Goal: Task Accomplishment & Management: Manage account settings

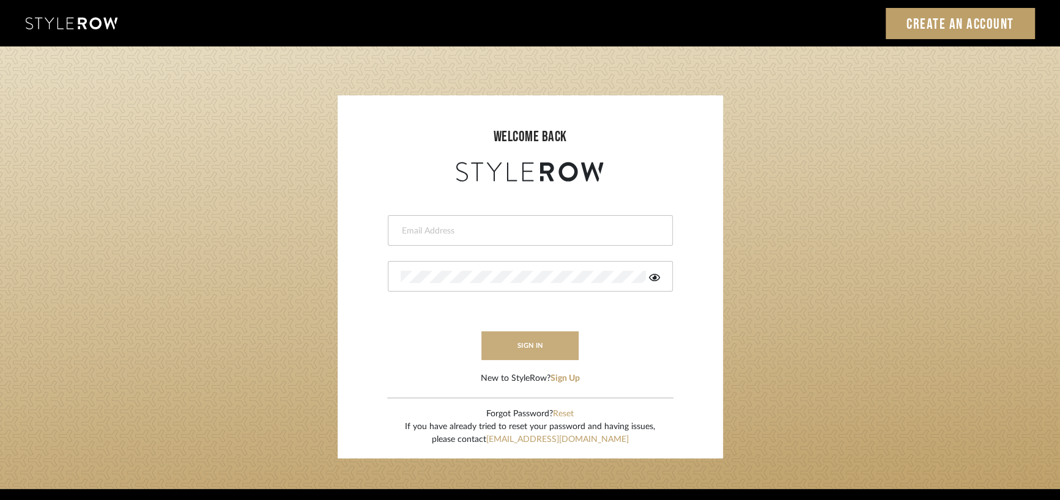
type input "michelle_swayze@hotmail.com"
click at [533, 347] on button "sign in" at bounding box center [530, 346] width 98 height 29
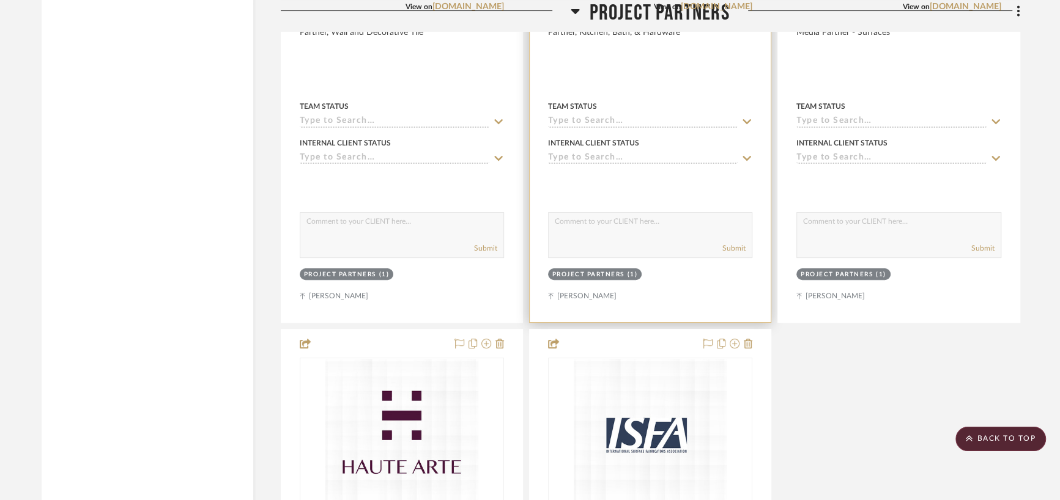
scroll to position [4159, 0]
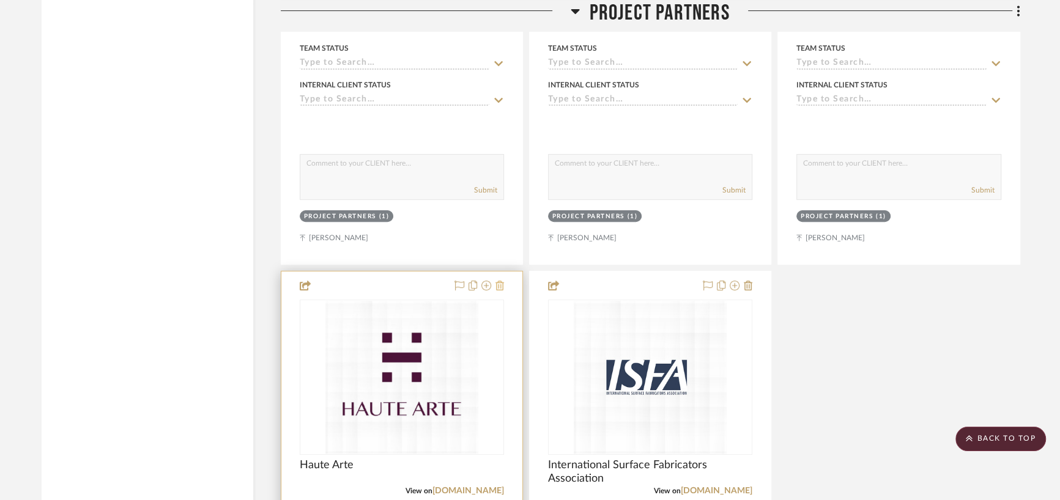
click at [501, 291] on icon at bounding box center [499, 286] width 9 height 10
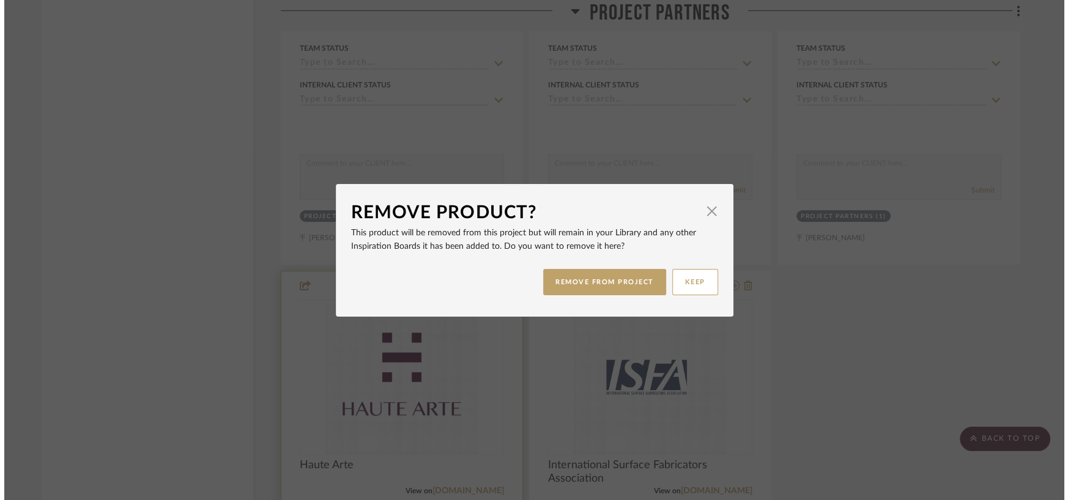
scroll to position [0, 0]
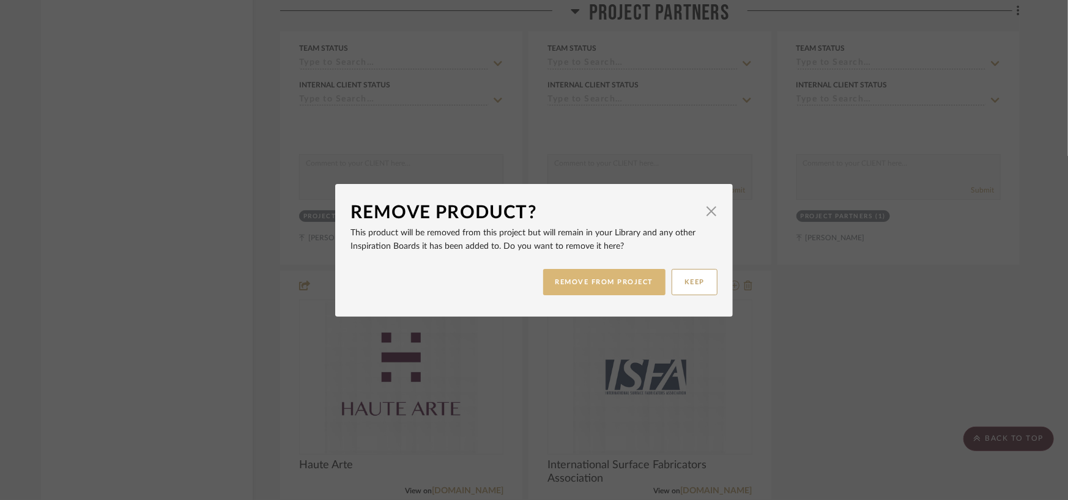
click at [599, 279] on button "REMOVE FROM PROJECT" at bounding box center [604, 282] width 123 height 26
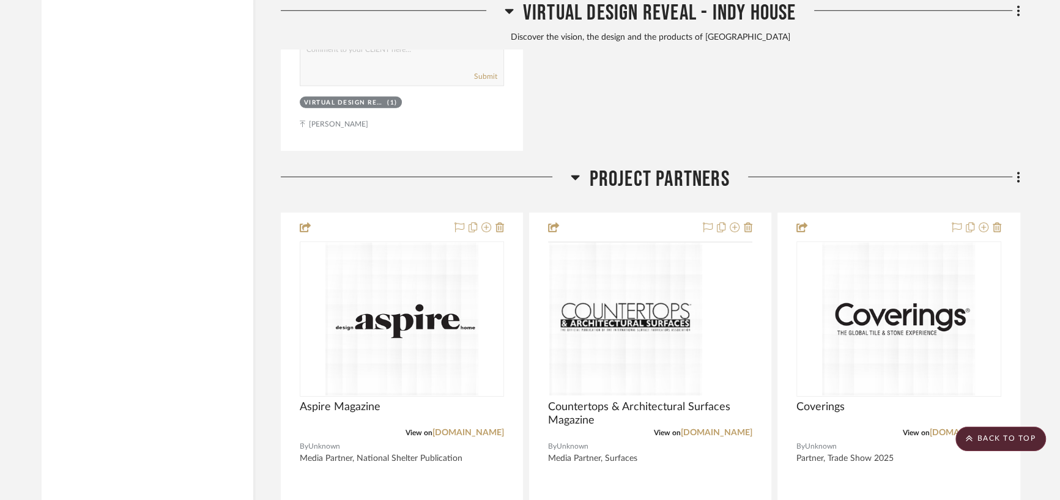
scroll to position [3119, 0]
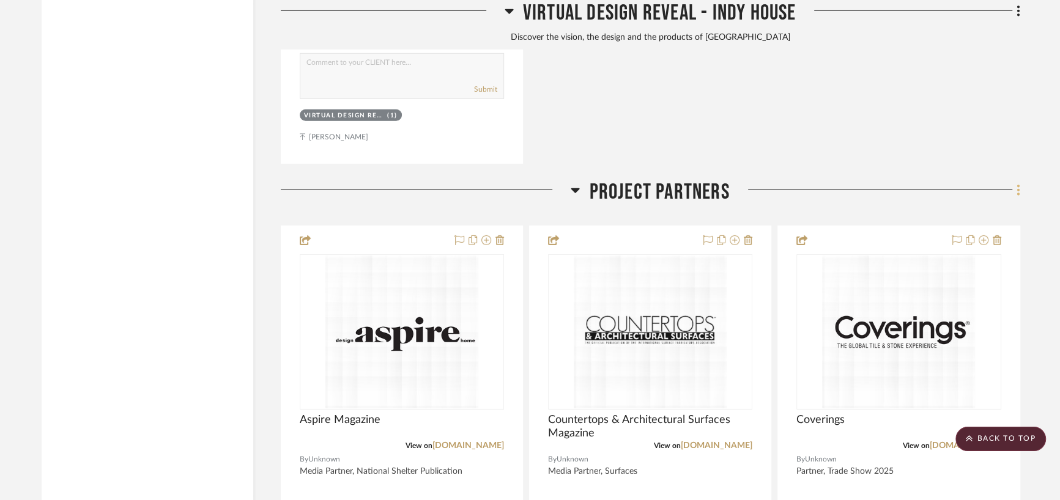
click at [1017, 195] on icon at bounding box center [1019, 189] width 4 height 13
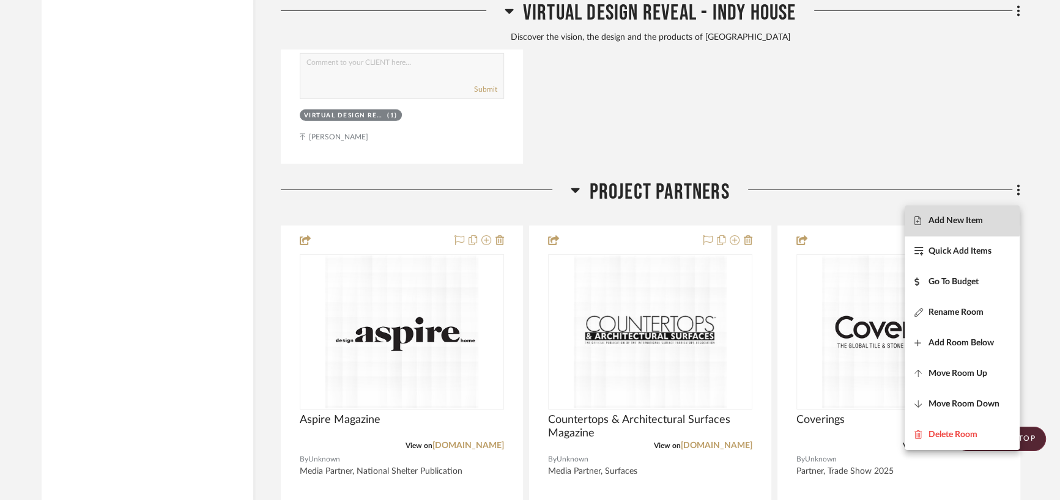
click at [952, 220] on span "Add New Item" at bounding box center [955, 221] width 54 height 10
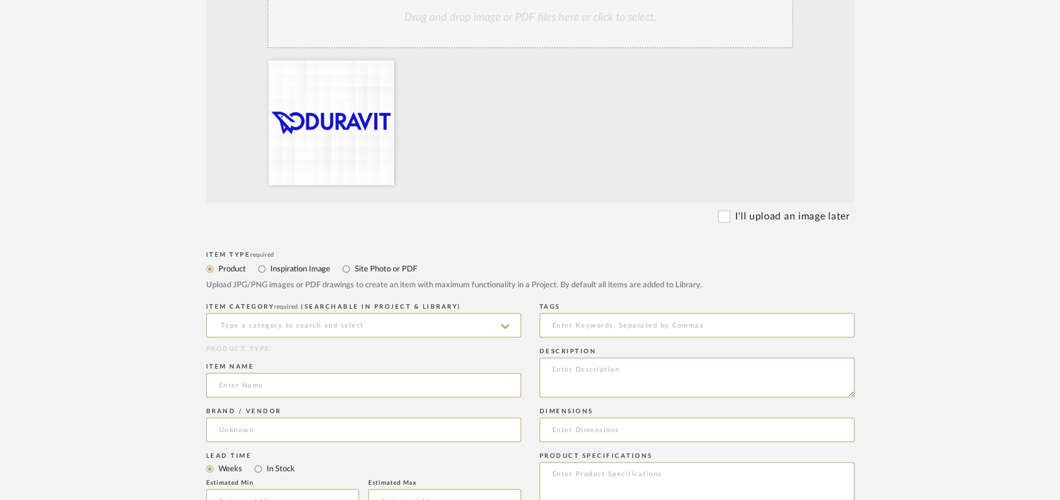
scroll to position [306, 0]
click at [232, 322] on input at bounding box center [363, 323] width 315 height 24
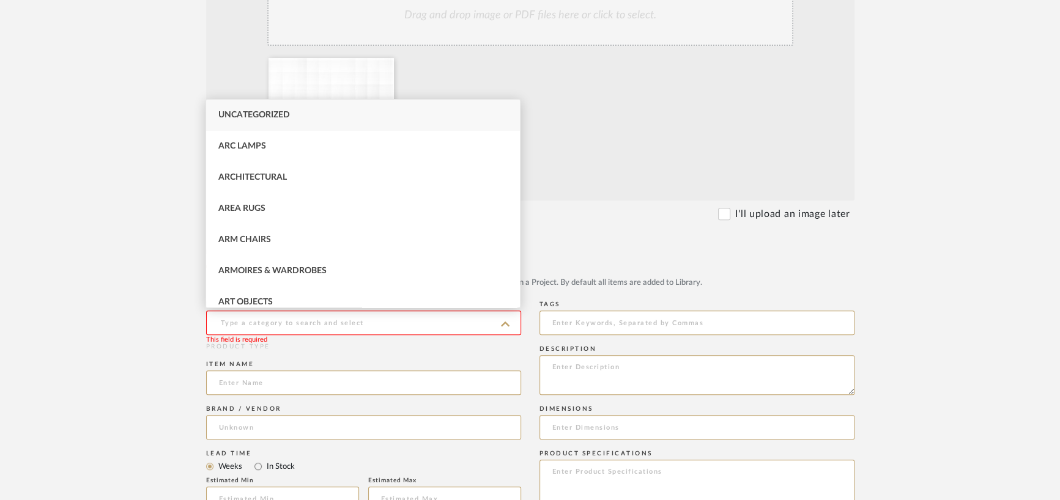
click at [235, 109] on div "Uncategorized" at bounding box center [363, 115] width 314 height 31
type input "Uncategorized"
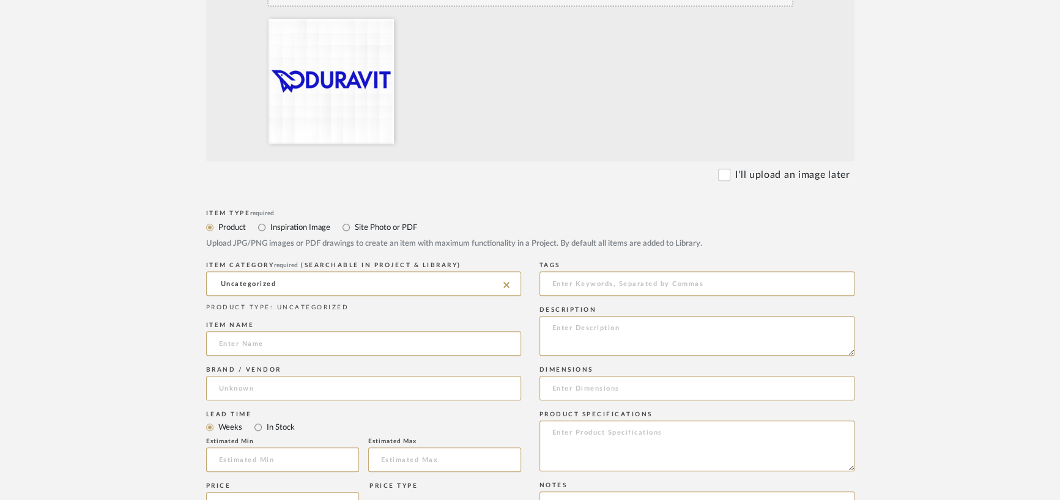
scroll to position [367, 0]
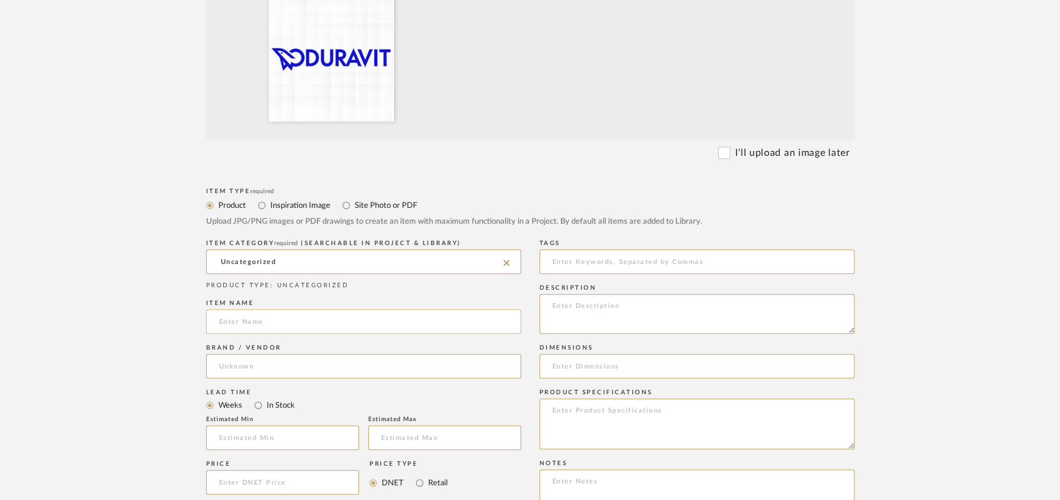
click at [238, 322] on input at bounding box center [363, 321] width 315 height 24
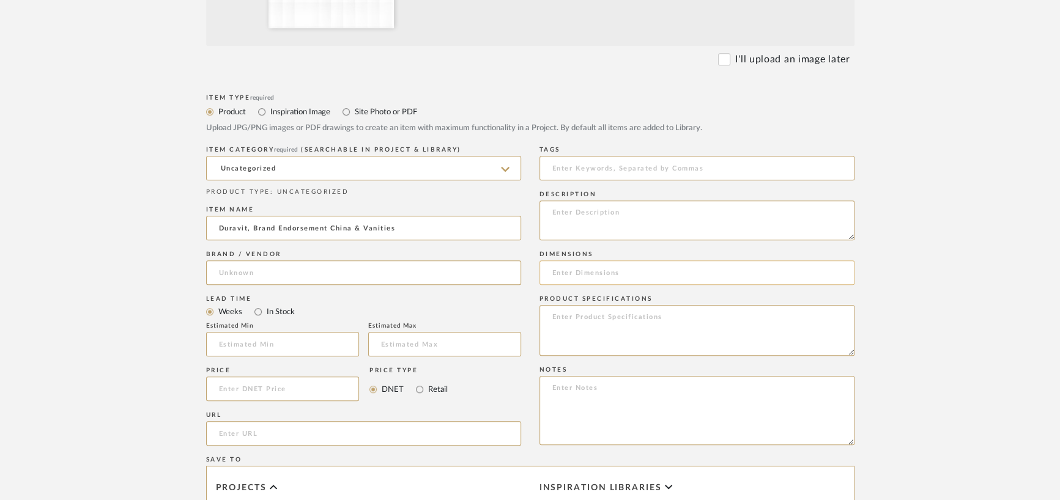
scroll to position [489, 0]
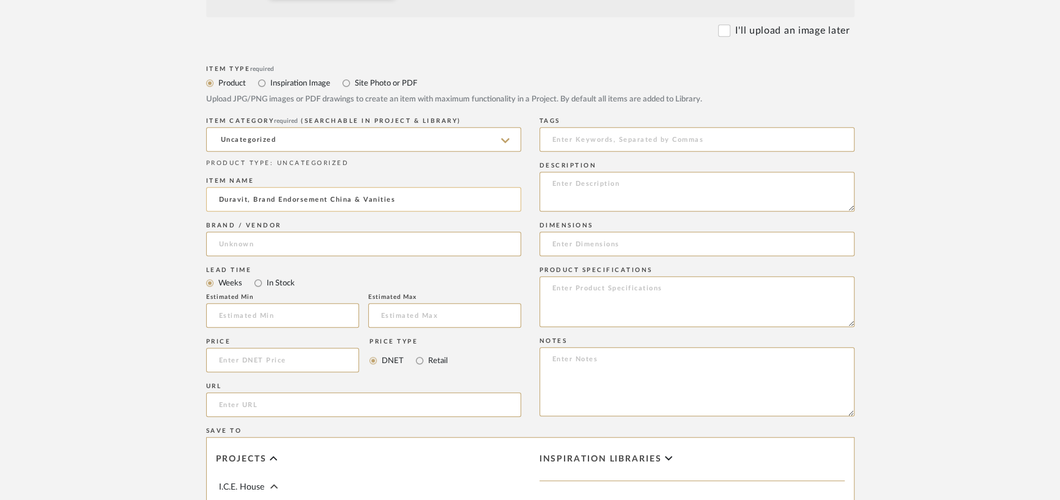
drag, startPoint x: 384, startPoint y: 197, endPoint x: 246, endPoint y: 198, distance: 137.6
click at [246, 198] on input "Duravit, Brand Endorsement China & Vanities" at bounding box center [363, 199] width 315 height 24
type input "Duravit"
click at [552, 175] on textarea at bounding box center [696, 192] width 315 height 40
paste textarea ", Brand Endorsement China & Vanities"
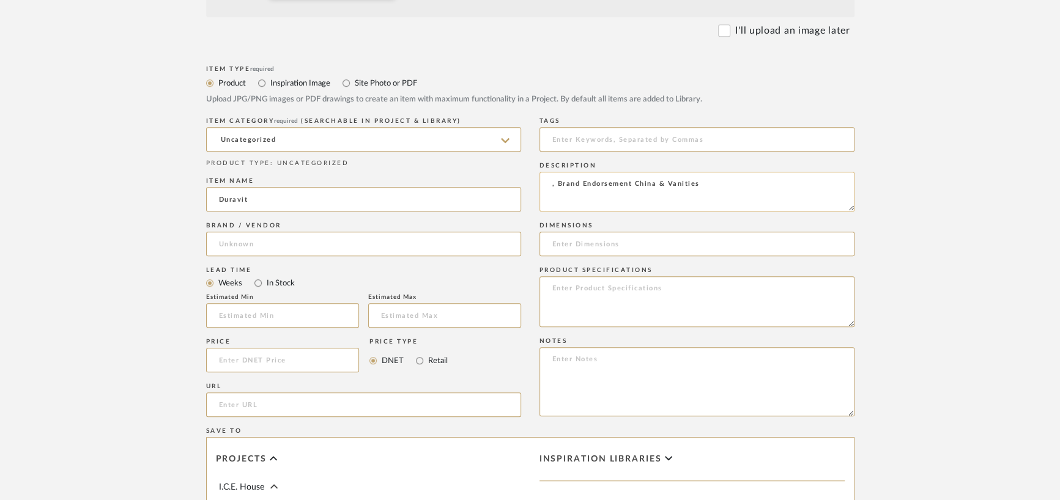
drag, startPoint x: 557, startPoint y: 181, endPoint x: 541, endPoint y: 180, distance: 16.6
click at [541, 180] on textarea ", Brand Endorsement China & Vanities" at bounding box center [696, 192] width 315 height 40
type textarea "Brand Endorsement China & Vanities"
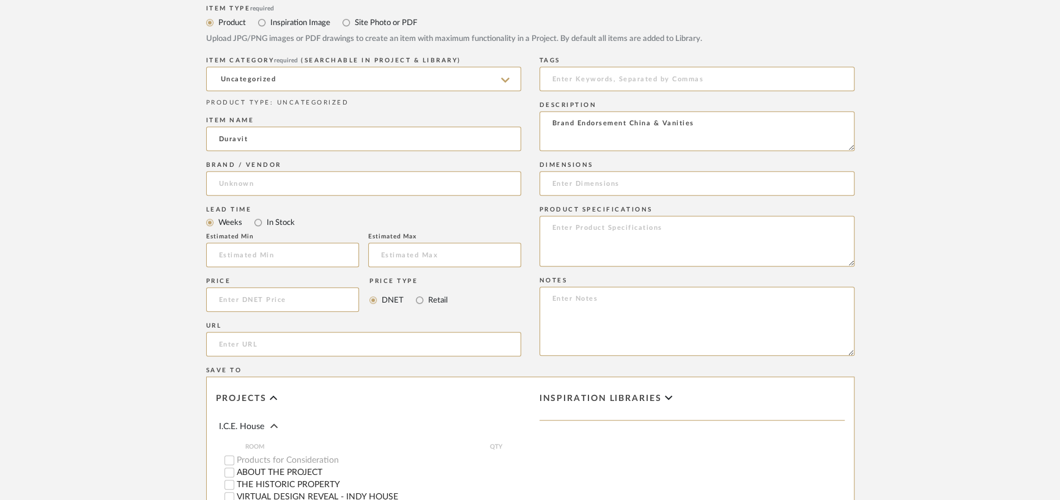
scroll to position [550, 0]
click at [222, 343] on input "url" at bounding box center [363, 344] width 315 height 24
paste input "duravit.us"
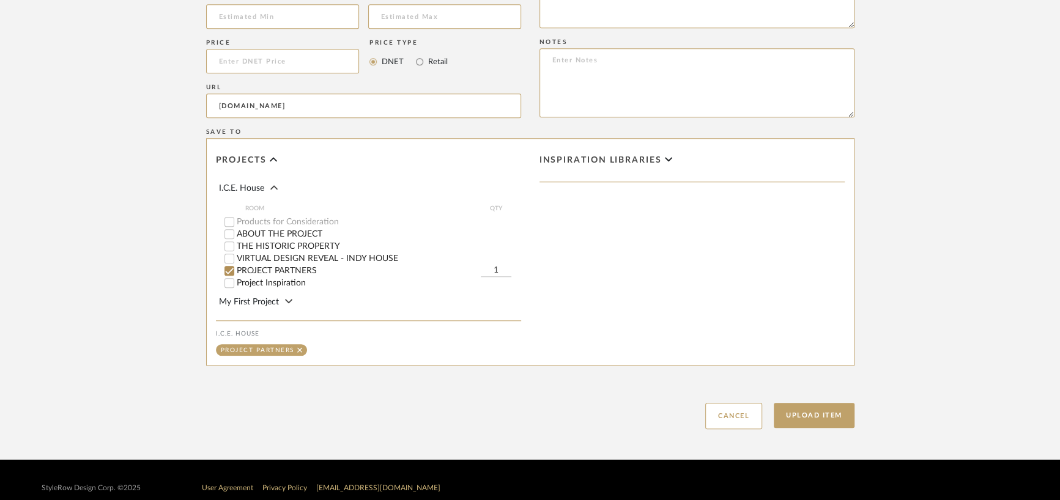
scroll to position [801, 0]
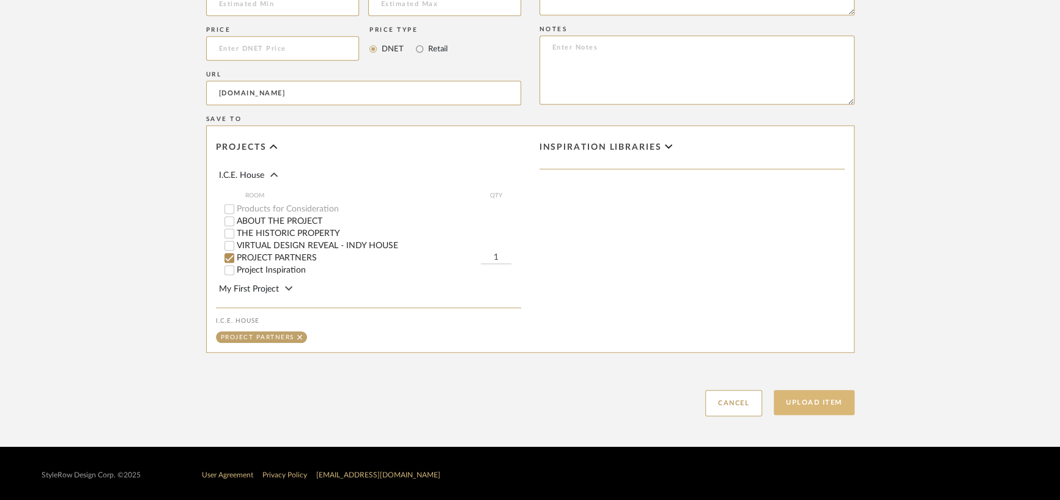
type input "duravit.us"
click at [812, 399] on button "Upload Item" at bounding box center [814, 402] width 81 height 25
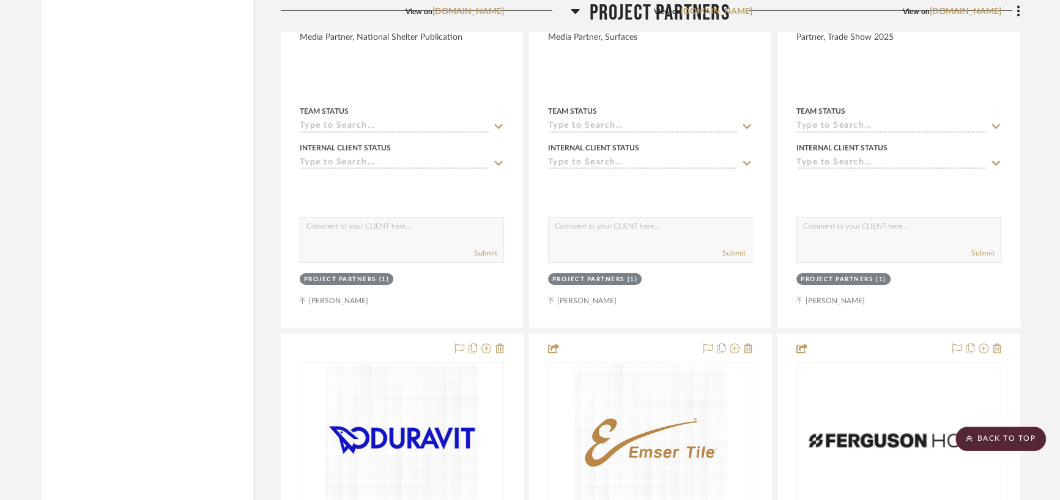
scroll to position [3568, 0]
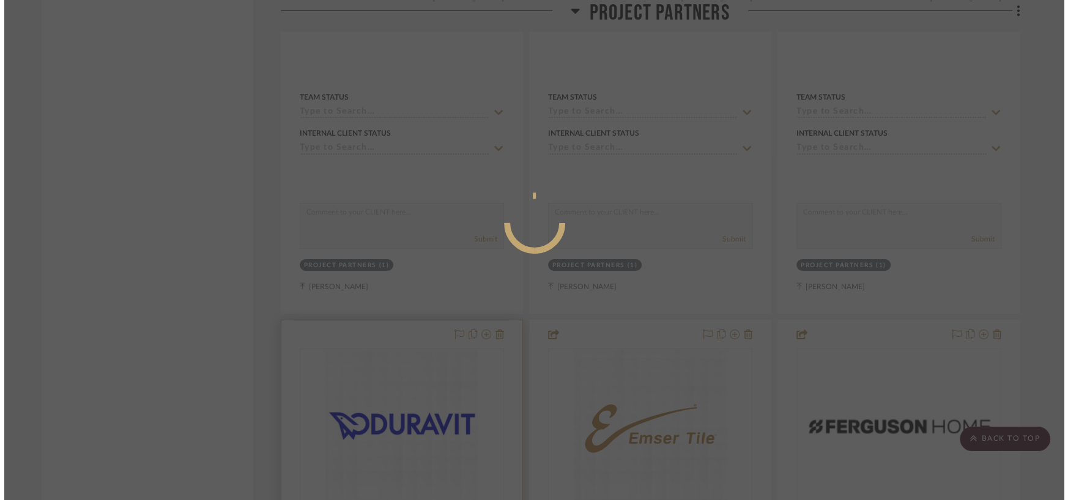
scroll to position [0, 0]
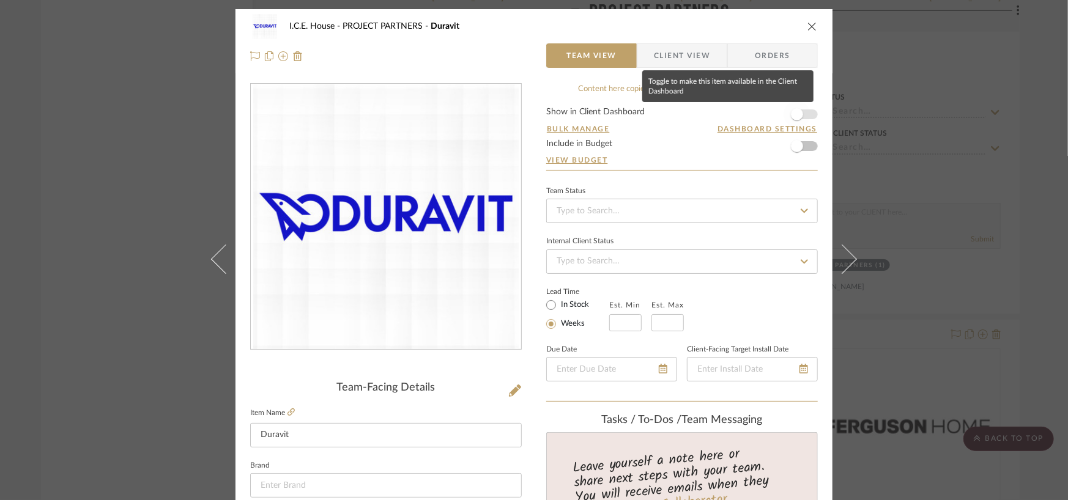
click at [804, 114] on span "button" at bounding box center [797, 114] width 27 height 27
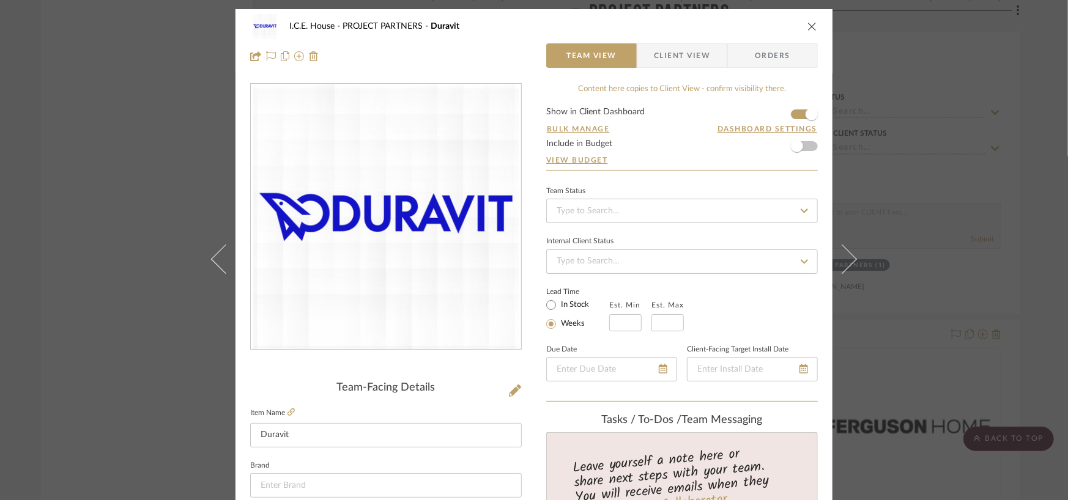
click at [807, 26] on icon "close" at bounding box center [812, 26] width 10 height 10
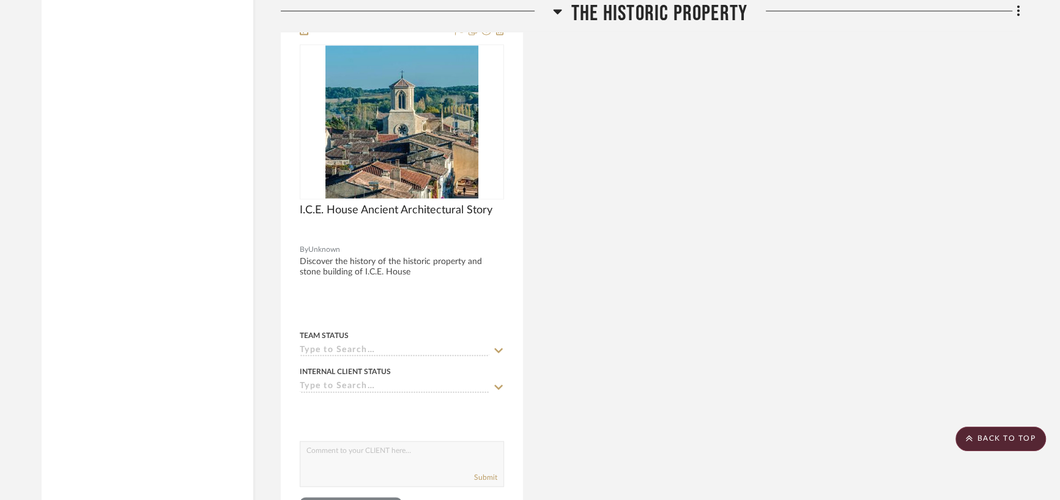
scroll to position [1855, 0]
